Goal: Find specific page/section: Find specific page/section

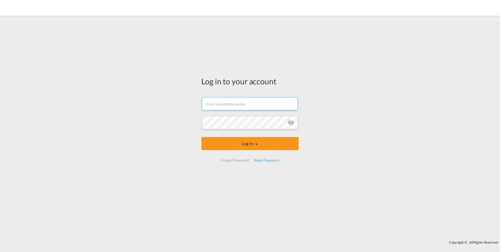
click at [254, 105] on input "text" at bounding box center [250, 103] width 96 height 13
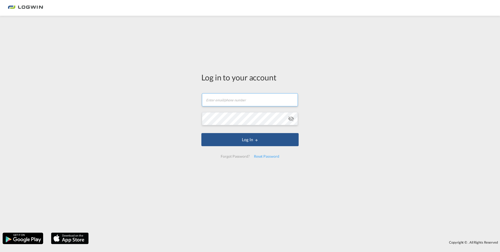
type input "[PERSON_NAME][EMAIL_ADDRESS][DOMAIN_NAME]"
click at [201, 133] on button "Log In" at bounding box center [249, 139] width 97 height 13
